Goal: Find specific page/section

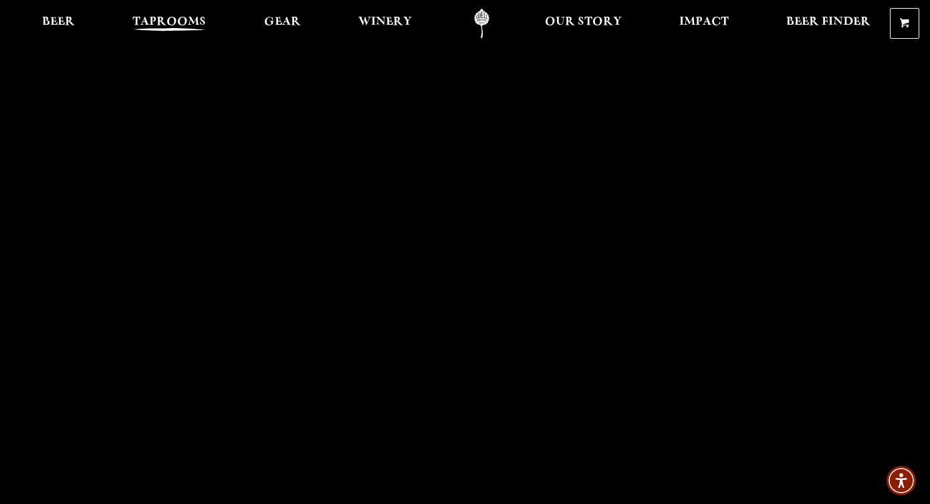
click at [157, 22] on span "Taprooms" at bounding box center [169, 22] width 74 height 11
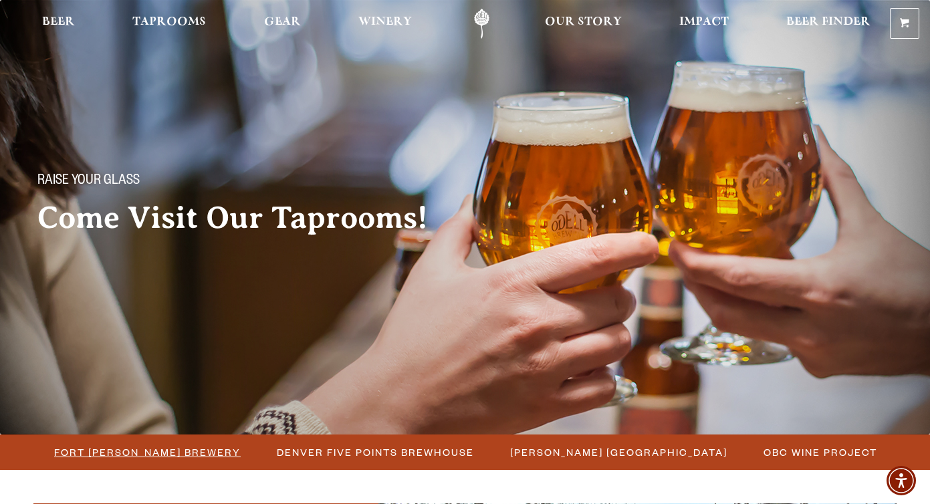
click at [185, 454] on span "Fort [PERSON_NAME] Brewery" at bounding box center [147, 452] width 187 height 19
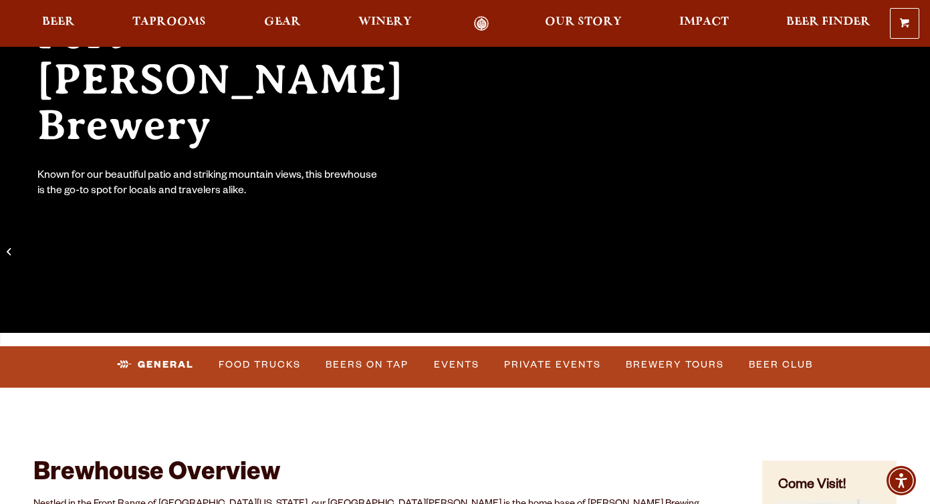
scroll to position [203, 0]
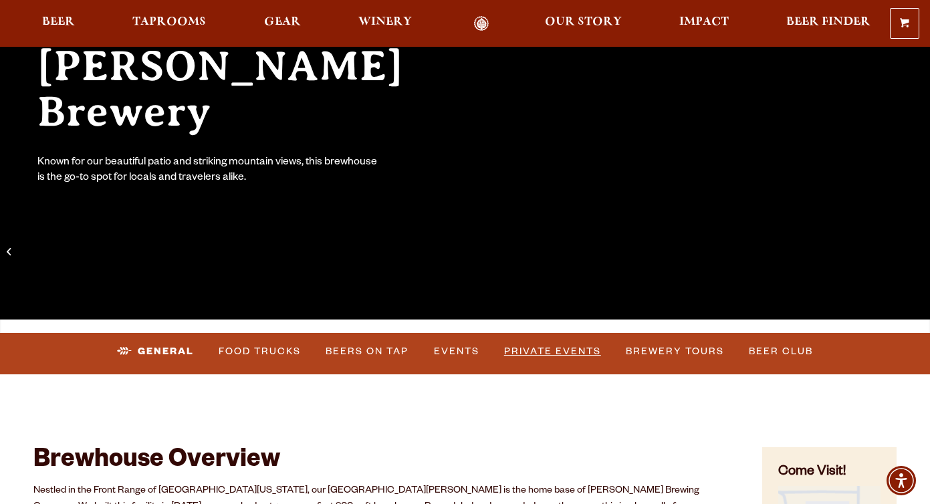
click at [526, 345] on link "Private Events" at bounding box center [553, 351] width 108 height 31
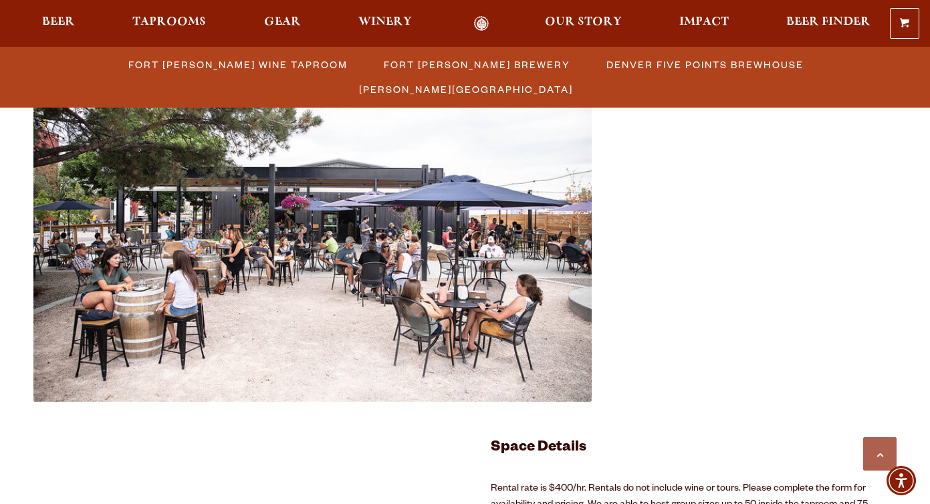
scroll to position [2284, 0]
